Goal: Task Accomplishment & Management: Manage account settings

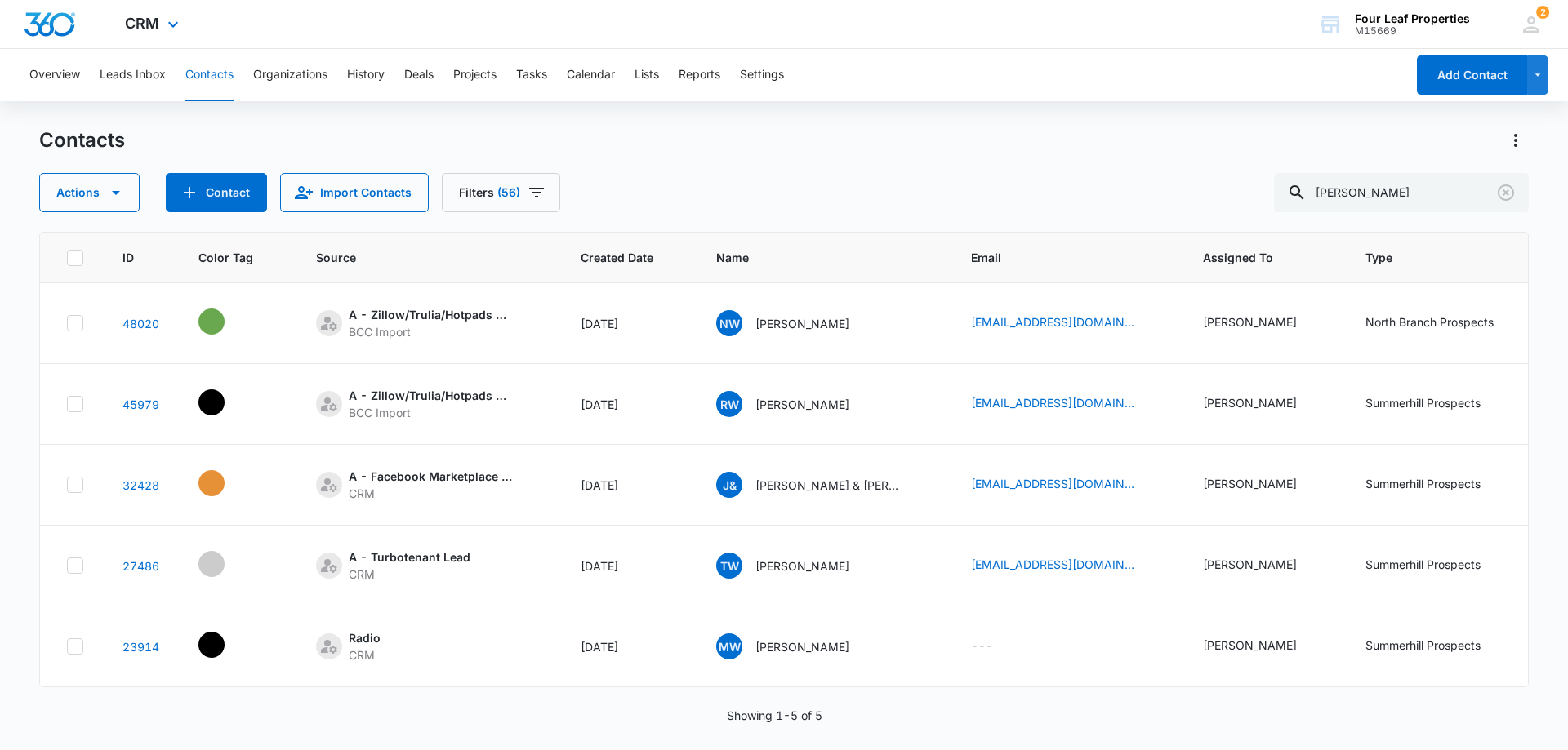
scroll to position [0, 588]
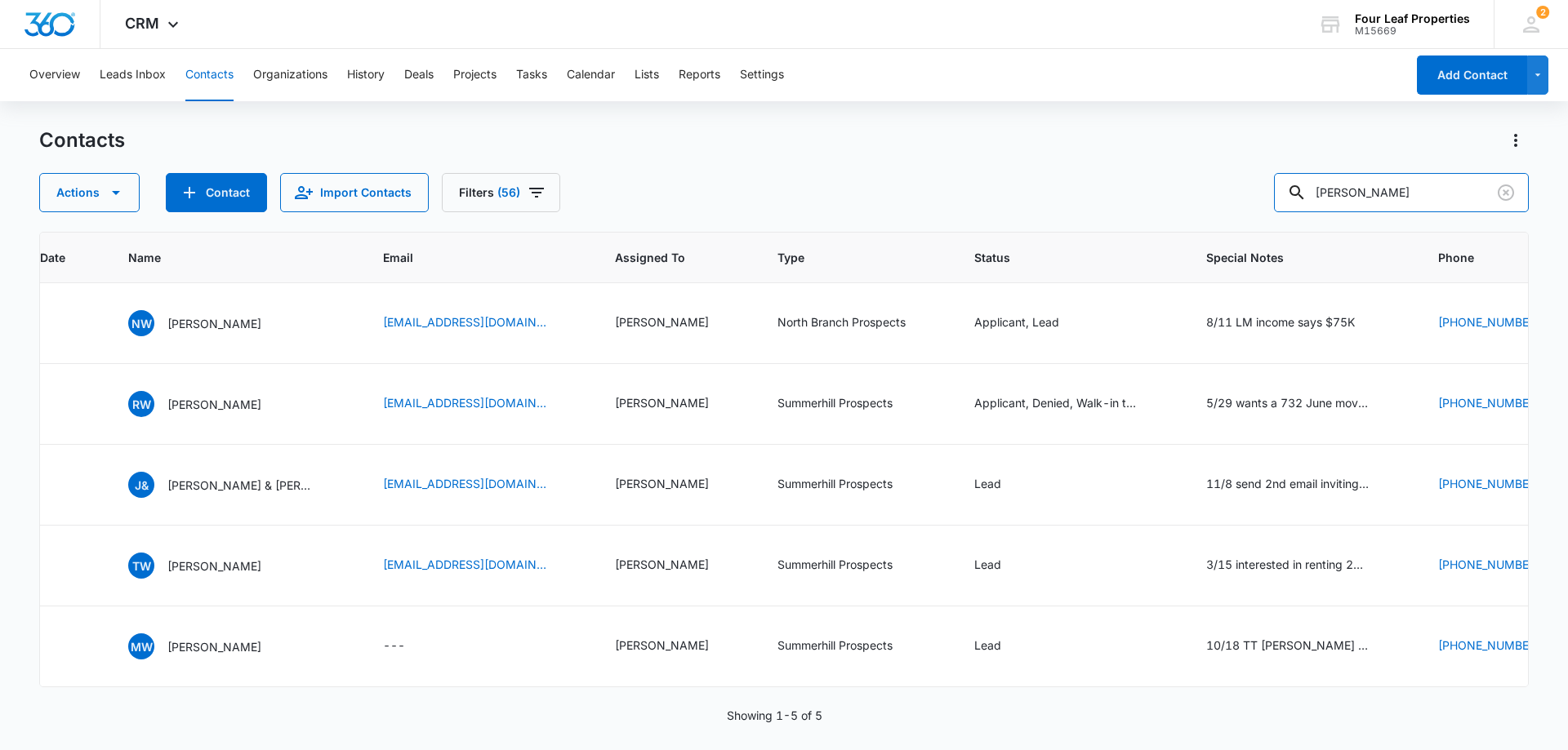
drag, startPoint x: 1396, startPoint y: 196, endPoint x: 1097, endPoint y: 210, distance: 299.3
click at [1098, 202] on div "Actions Contact Import Contacts Filters (56) [PERSON_NAME]" at bounding box center [784, 193] width 1490 height 39
type input "[PERSON_NAME]"
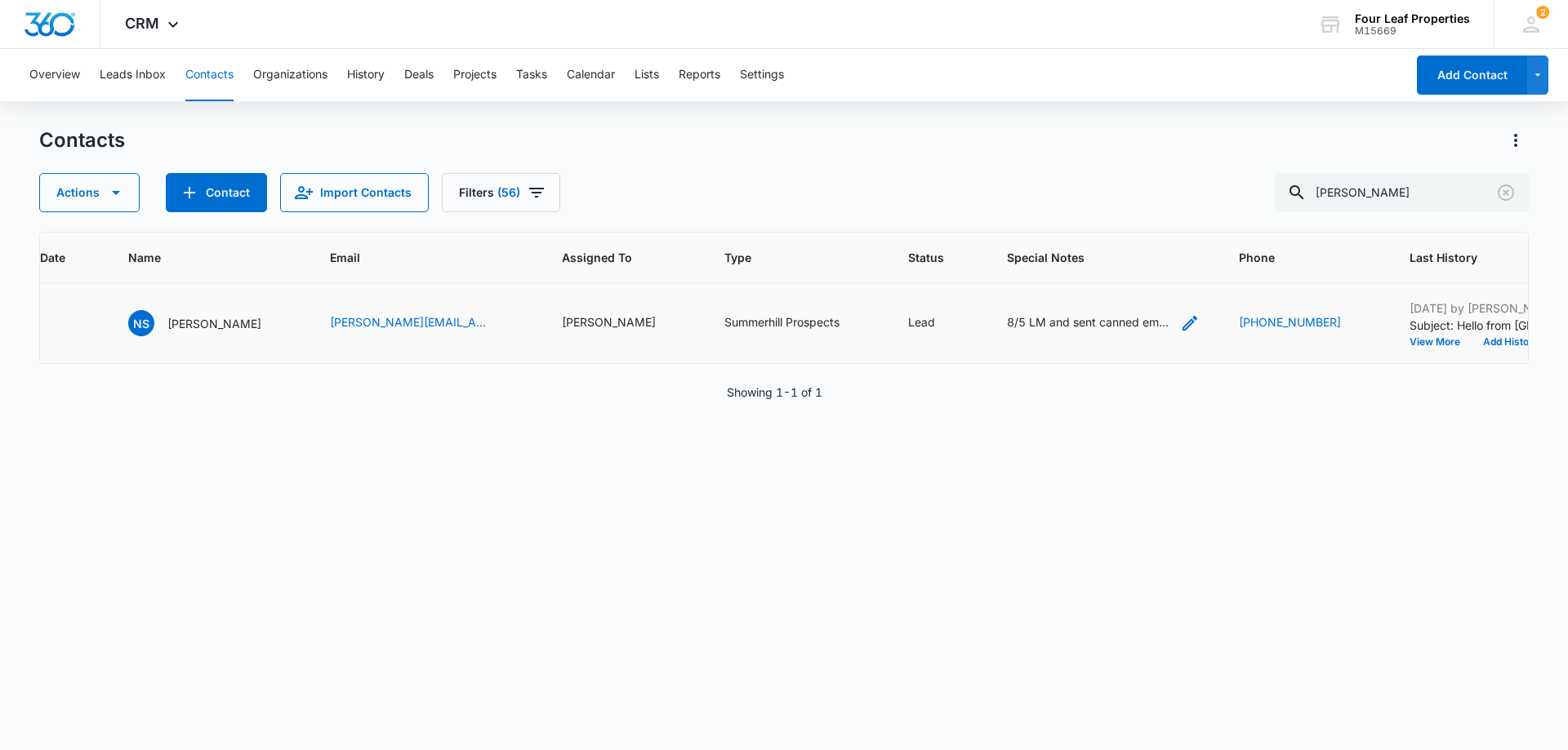
click at [1182, 323] on icon "Special Notes - 8/5 LM and sent canned email KM - Select to Edit Field" at bounding box center [1189, 324] width 15 height 15
click at [964, 167] on textarea "8/5 LM and sent canned email KM" at bounding box center [1050, 192] width 194 height 93
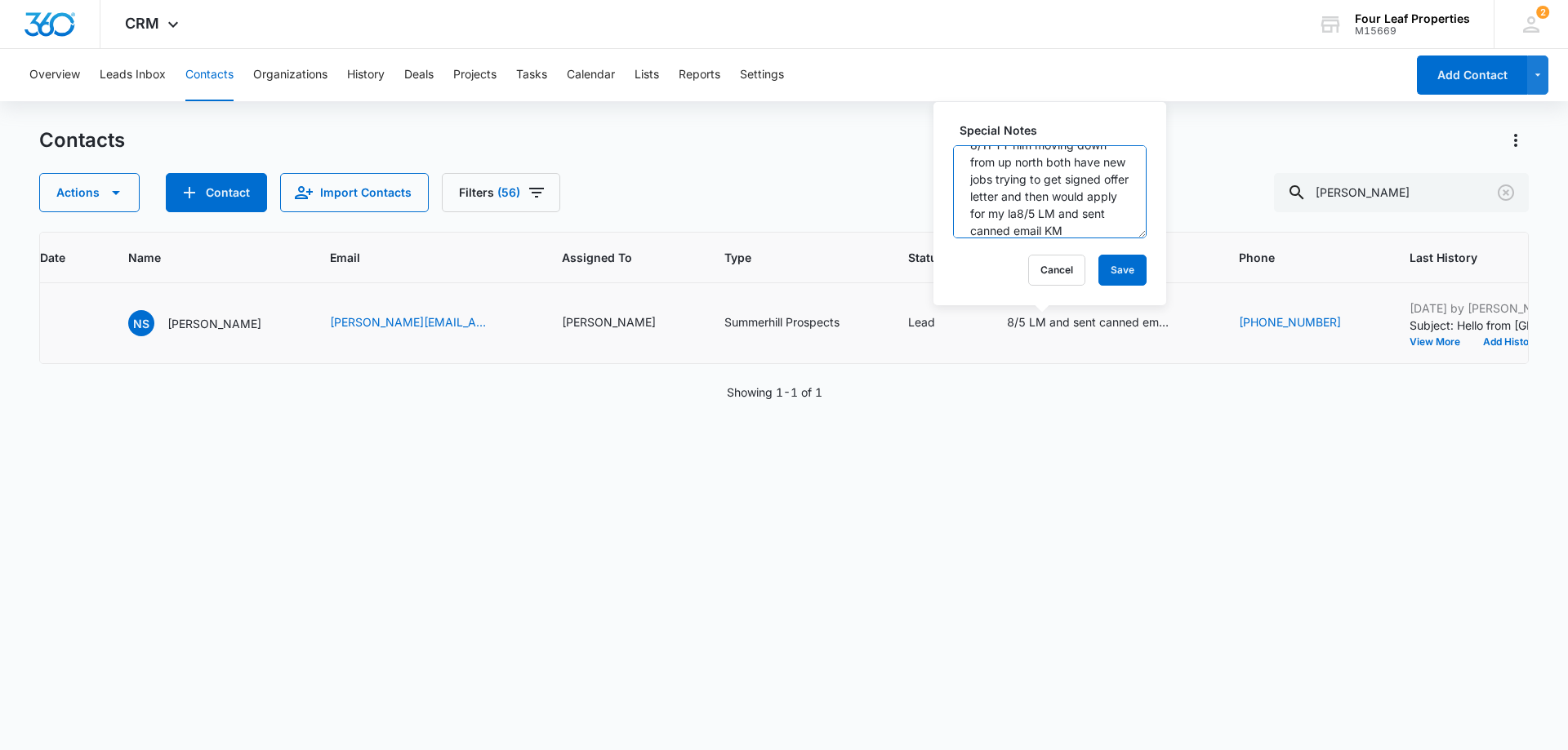
scroll to position [38, 0]
type textarea "8/11 TT him moving down from up north both have new jobs trying to get signed o…"
click at [1107, 264] on button "Save" at bounding box center [1122, 270] width 48 height 31
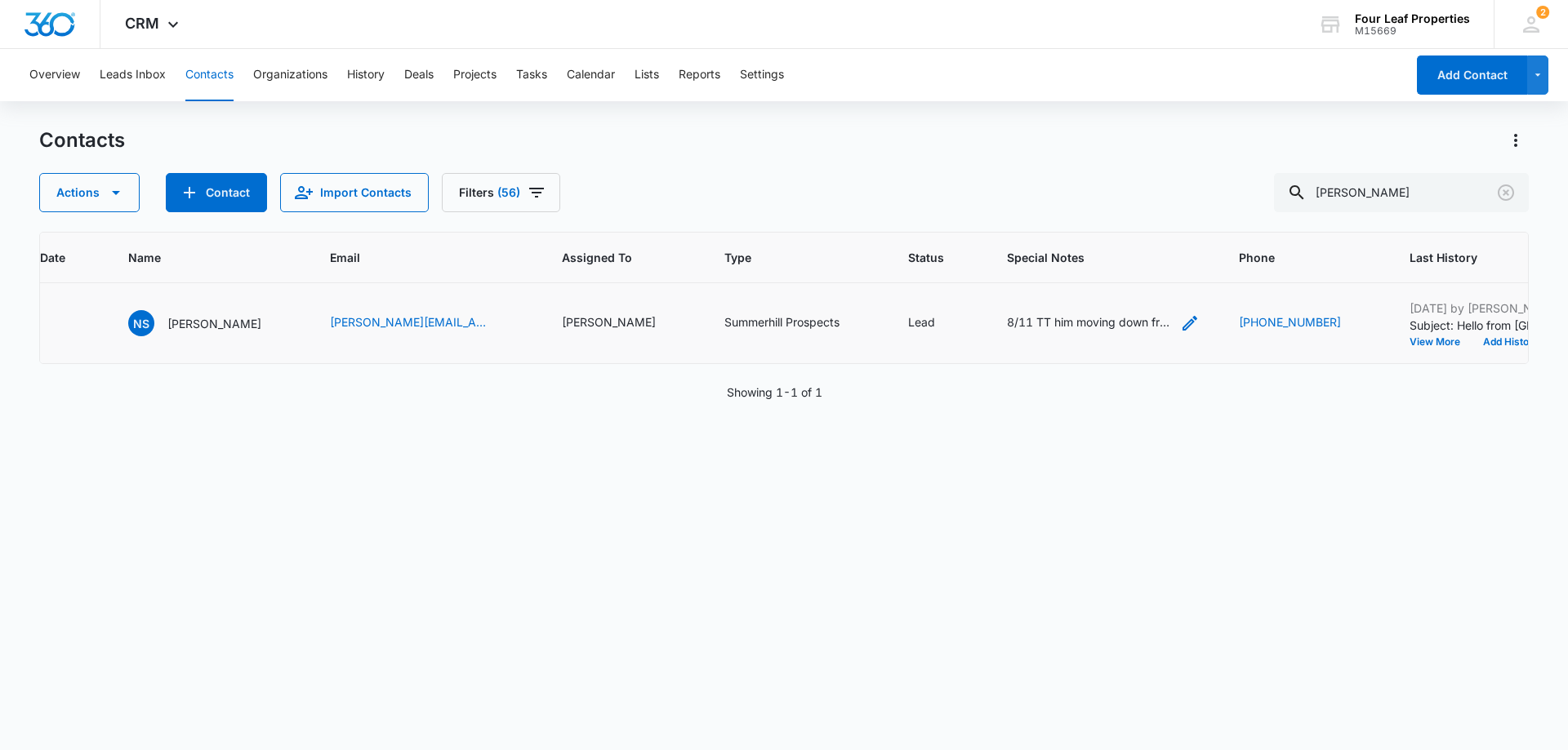
click at [1180, 318] on icon "Special Notes - 8/11 TT him moving down from up north both have new jobs trying…" at bounding box center [1189, 324] width 20 height 20
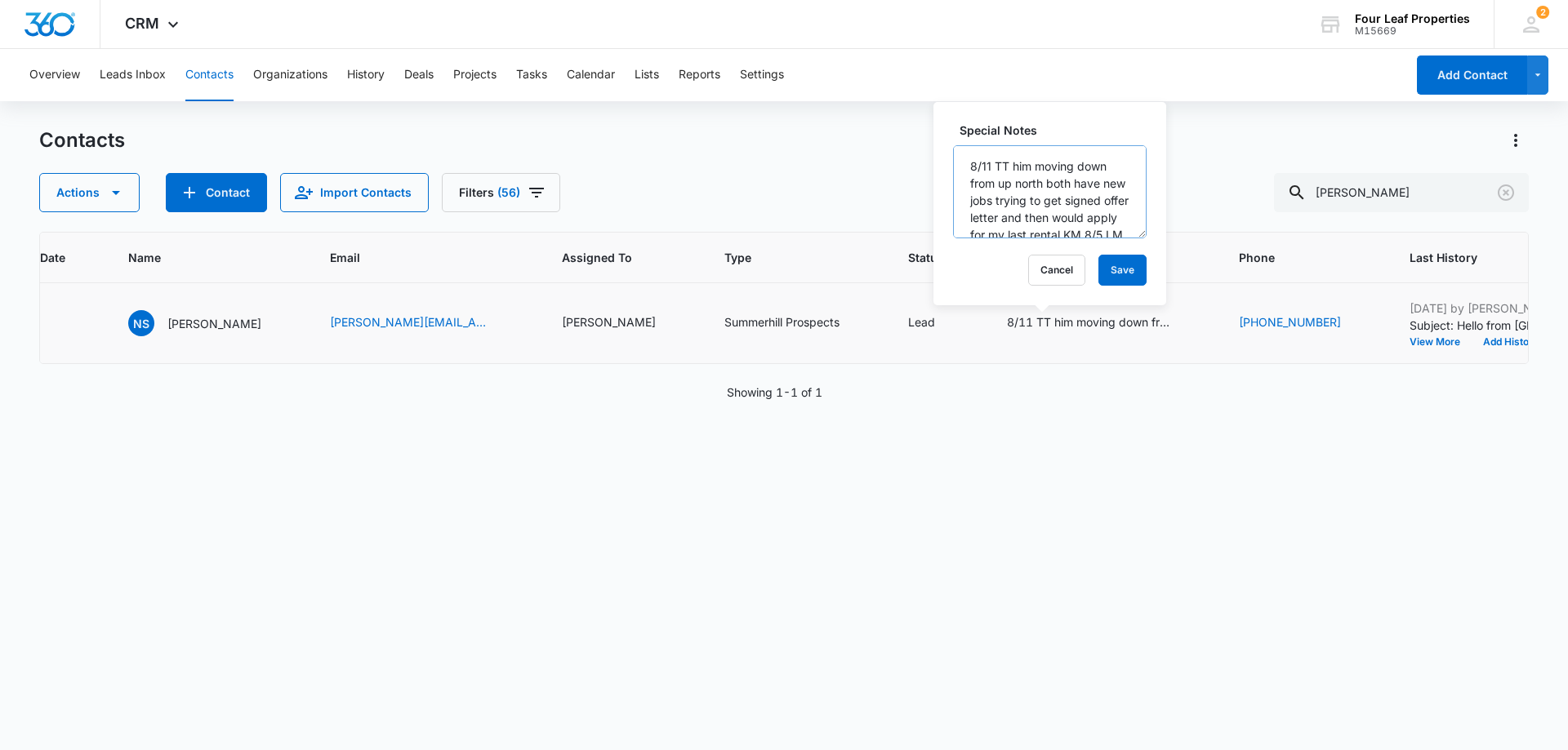
scroll to position [69, 0]
click at [1002, 202] on textarea "8/11 TT him moving down from up north both have new jobs trying to get signed o…" at bounding box center [1050, 192] width 194 height 93
type textarea "8/11 TT him moving down from up north both have new jobs trying to get signed o…"
click at [1109, 267] on button "Save" at bounding box center [1122, 270] width 48 height 31
